Goal: Task Accomplishment & Management: Use online tool/utility

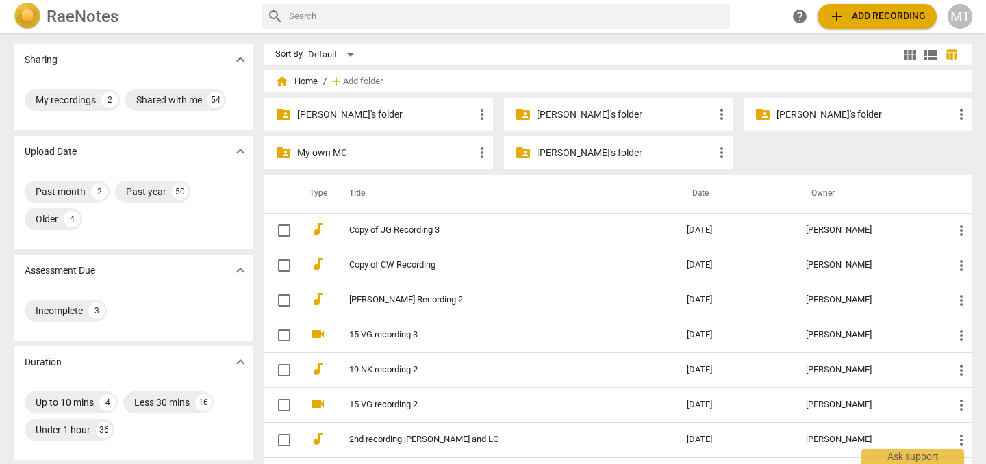
click at [329, 109] on p "[PERSON_NAME]'s folder" at bounding box center [385, 115] width 177 height 14
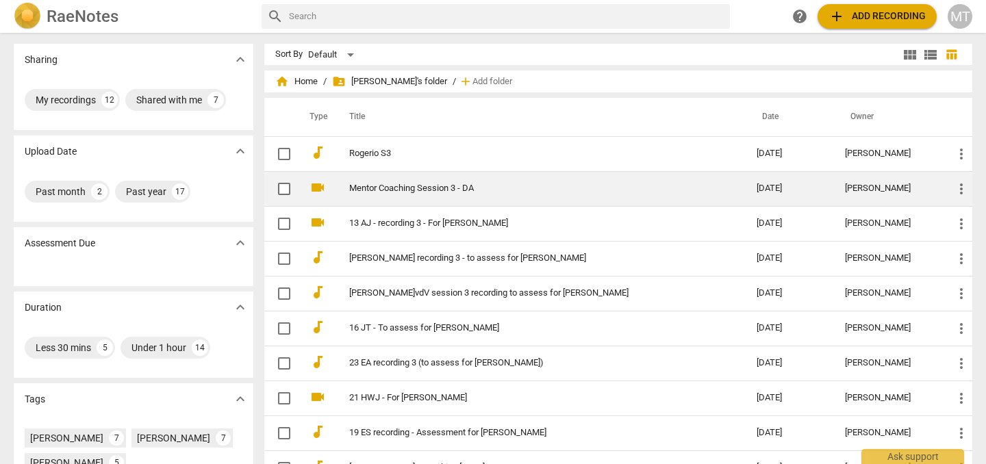
click at [406, 186] on link "Mentor Coaching Session 3 - DA" at bounding box center [528, 189] width 358 height 10
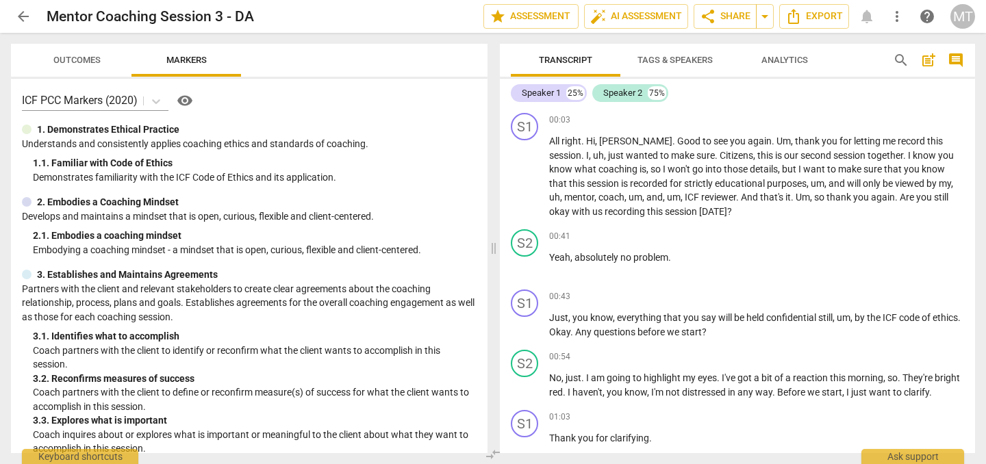
click at [899, 12] on span "more_vert" at bounding box center [897, 16] width 16 height 16
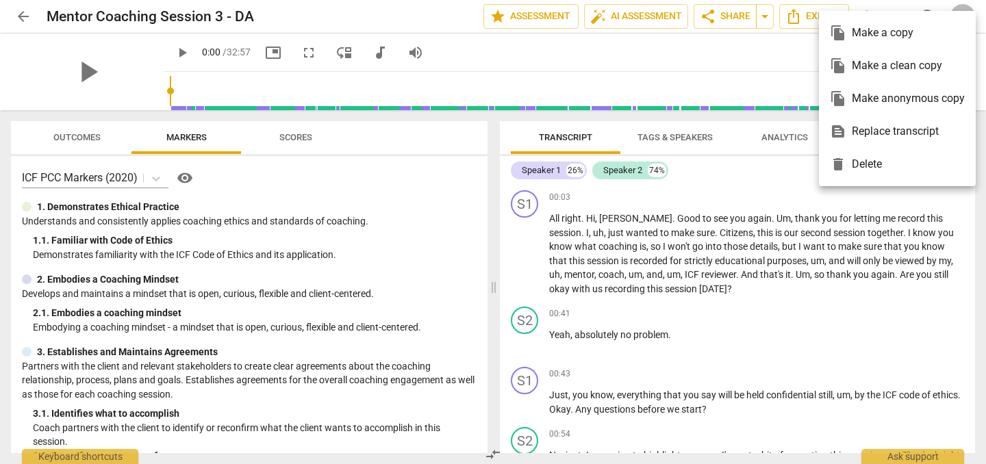
click at [899, 12] on ul "file_copy Make a copy file_copy Make a clean copy file_copy Make anonymous copy…" at bounding box center [897, 98] width 157 height 175
click at [439, 21] on div at bounding box center [493, 232] width 986 height 464
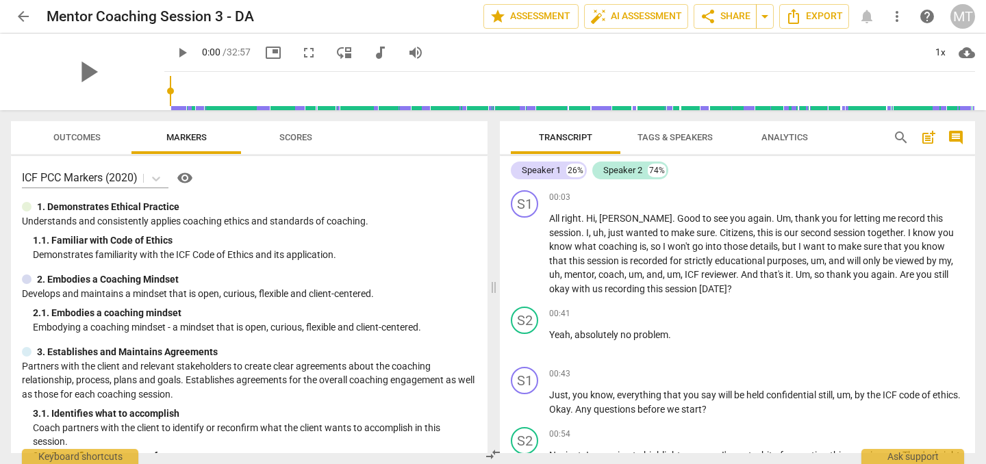
click at [901, 27] on button "more_vert" at bounding box center [897, 16] width 25 height 25
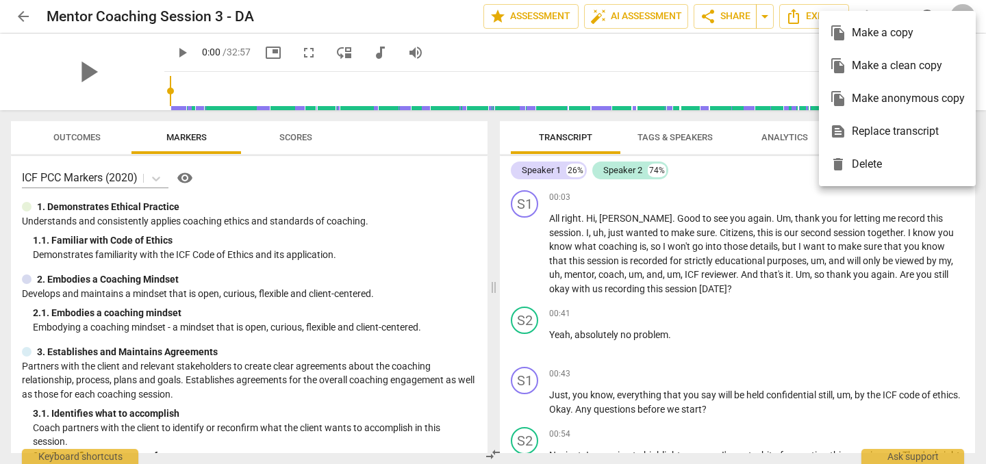
click at [903, 39] on div "file_copy Make a copy" at bounding box center [897, 32] width 135 height 33
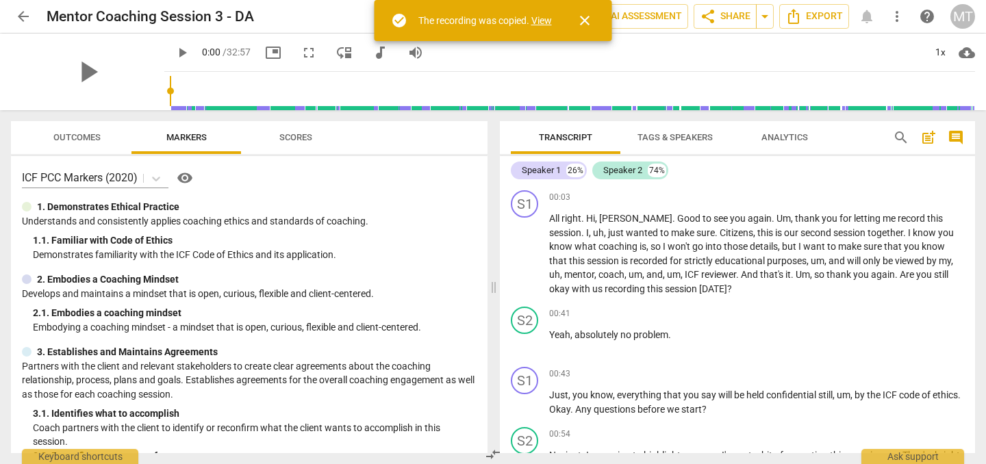
click at [26, 16] on span "arrow_back" at bounding box center [23, 16] width 16 height 16
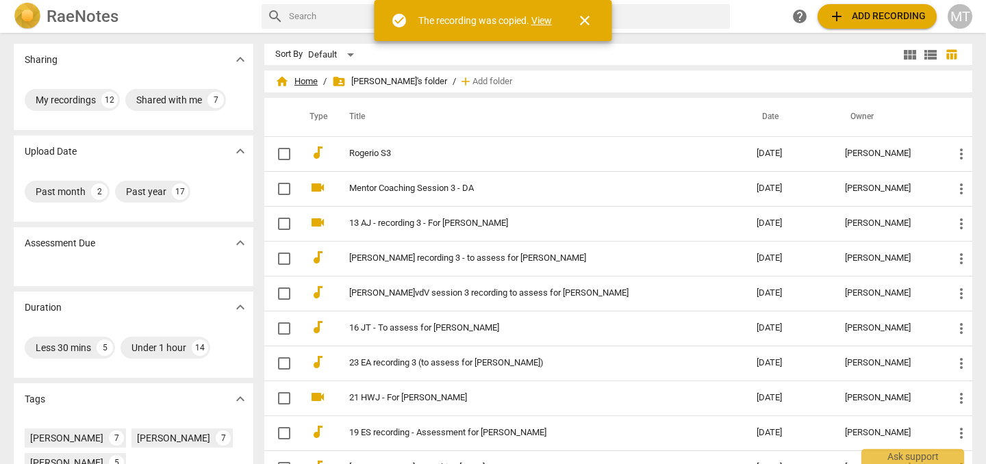
click at [314, 77] on span "home Home" at bounding box center [296, 82] width 42 height 14
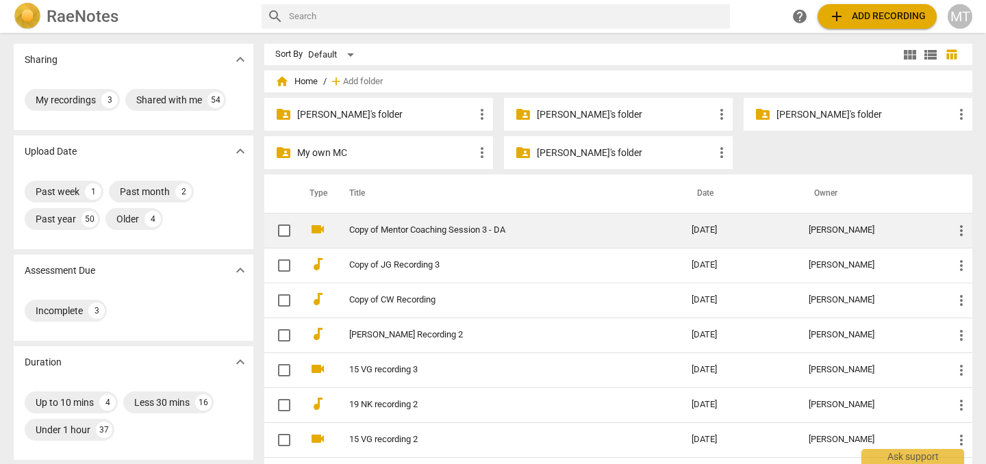
click at [477, 231] on link "Copy of Mentor Coaching Session 3 - DA" at bounding box center [495, 230] width 293 height 10
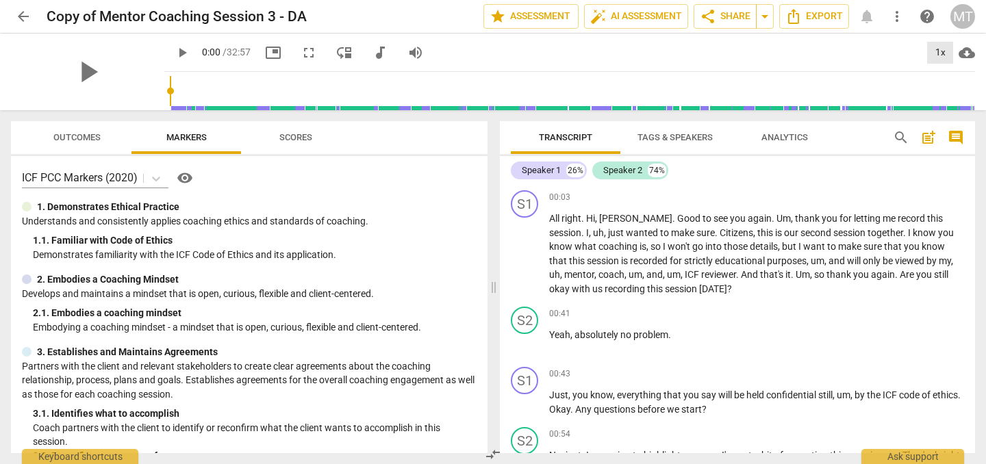
click at [937, 53] on div "1x" at bounding box center [940, 53] width 26 height 22
click at [954, 111] on li "1.25x" at bounding box center [950, 107] width 46 height 26
click at [943, 56] on div "1.25x" at bounding box center [940, 53] width 26 height 22
click at [940, 132] on li "1.5x" at bounding box center [950, 132] width 46 height 26
click at [174, 51] on span "play_arrow" at bounding box center [182, 53] width 16 height 16
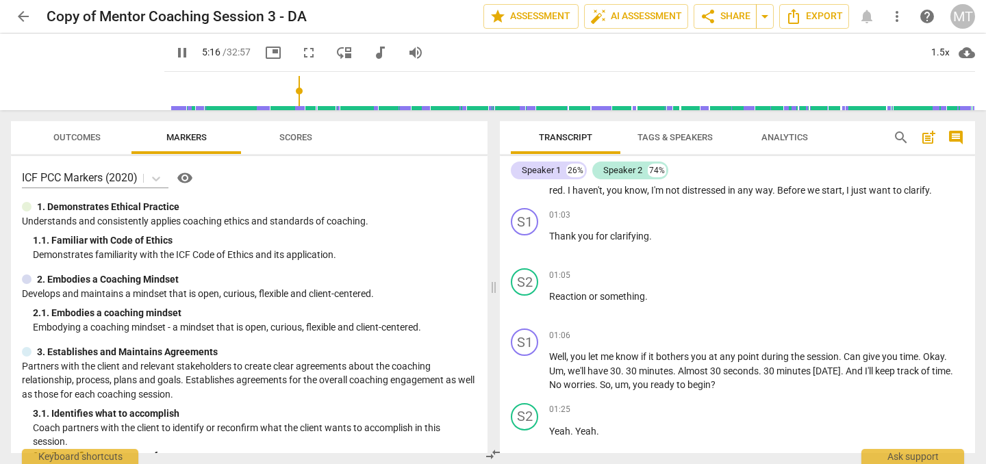
scroll to position [1442, 0]
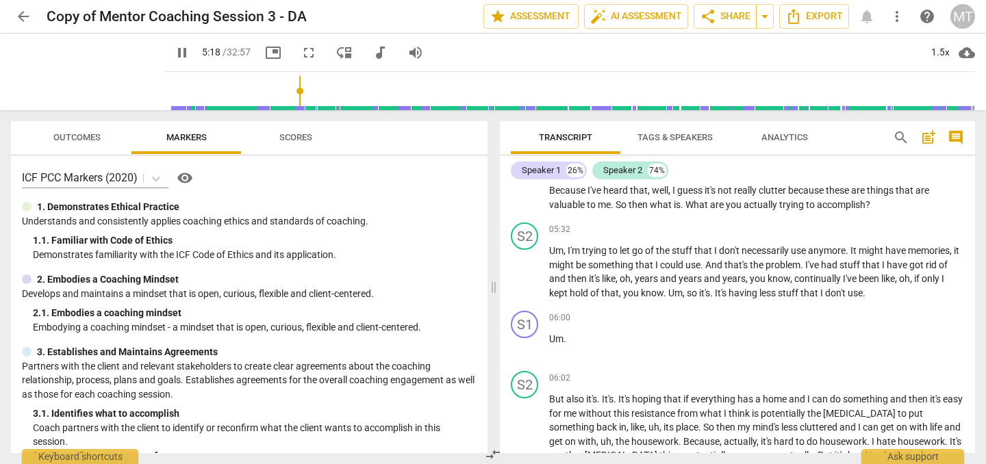
click at [174, 49] on span "pause" at bounding box center [182, 53] width 16 height 16
type input "318"
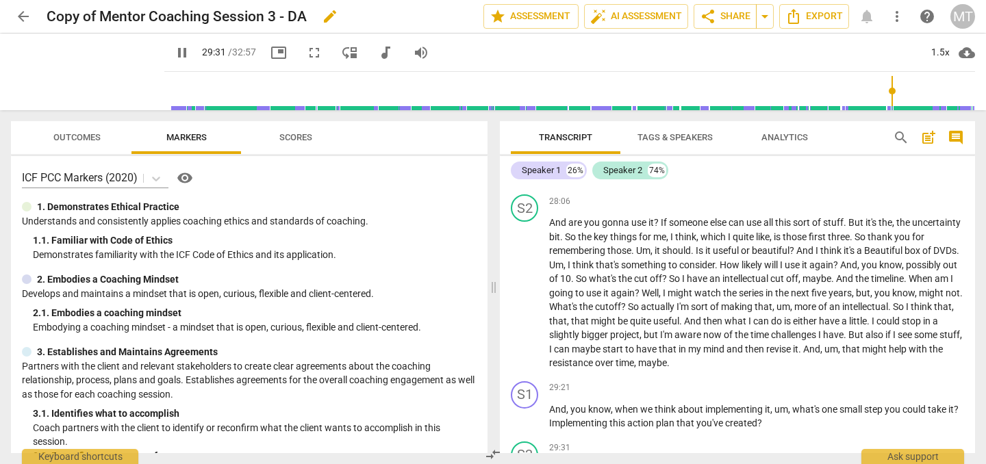
scroll to position [7914, 0]
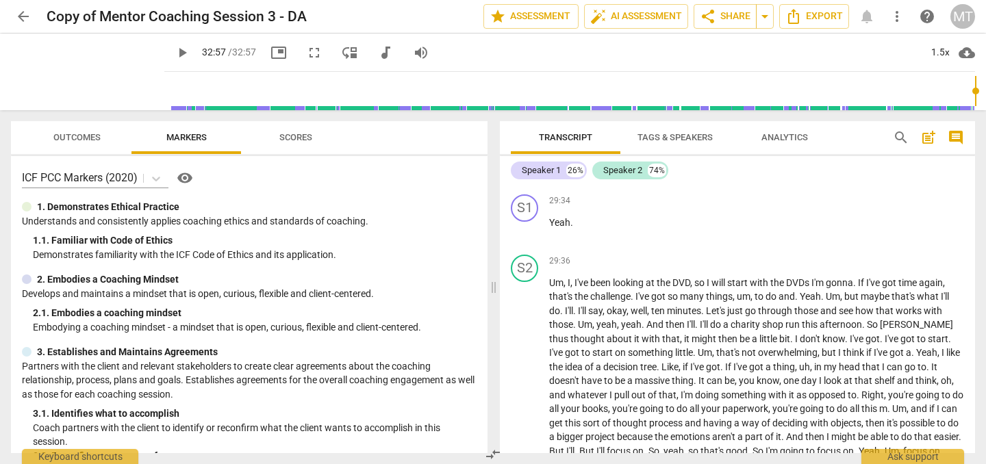
type input "1977"
